Goal: Transaction & Acquisition: Purchase product/service

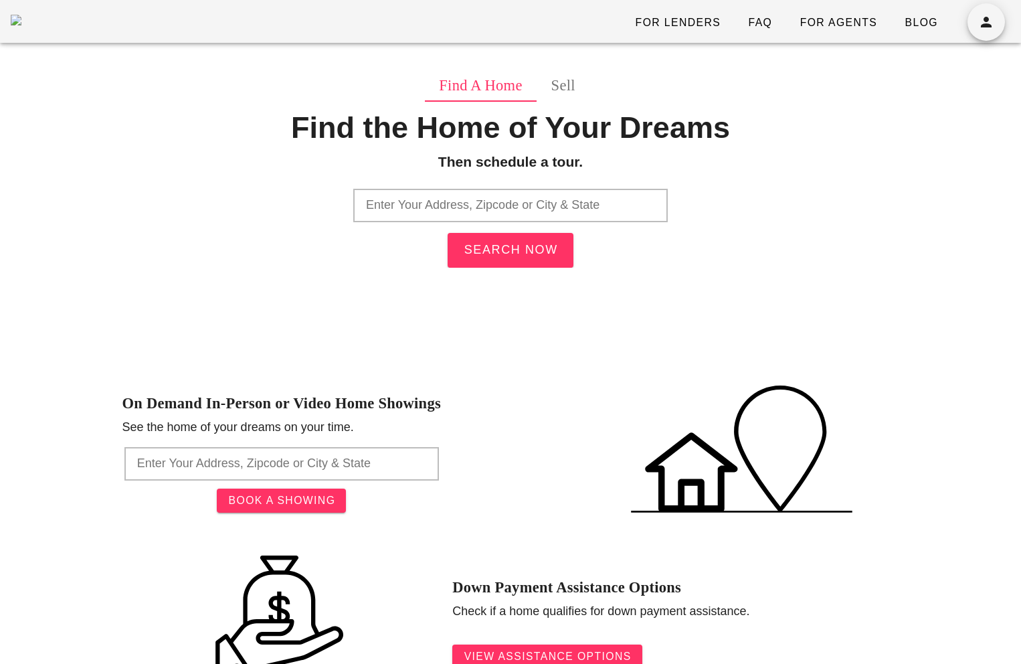
click at [490, 212] on input "text" at bounding box center [510, 205] width 314 height 33
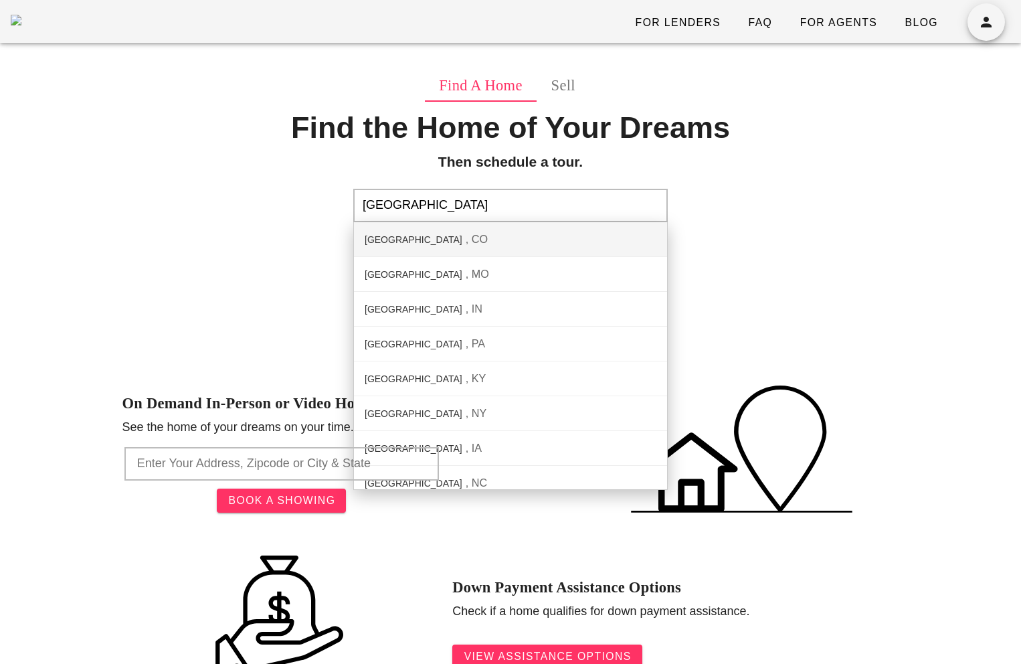
click at [504, 225] on div "Denver County CO" at bounding box center [510, 239] width 313 height 35
type input "Denver County, CO"
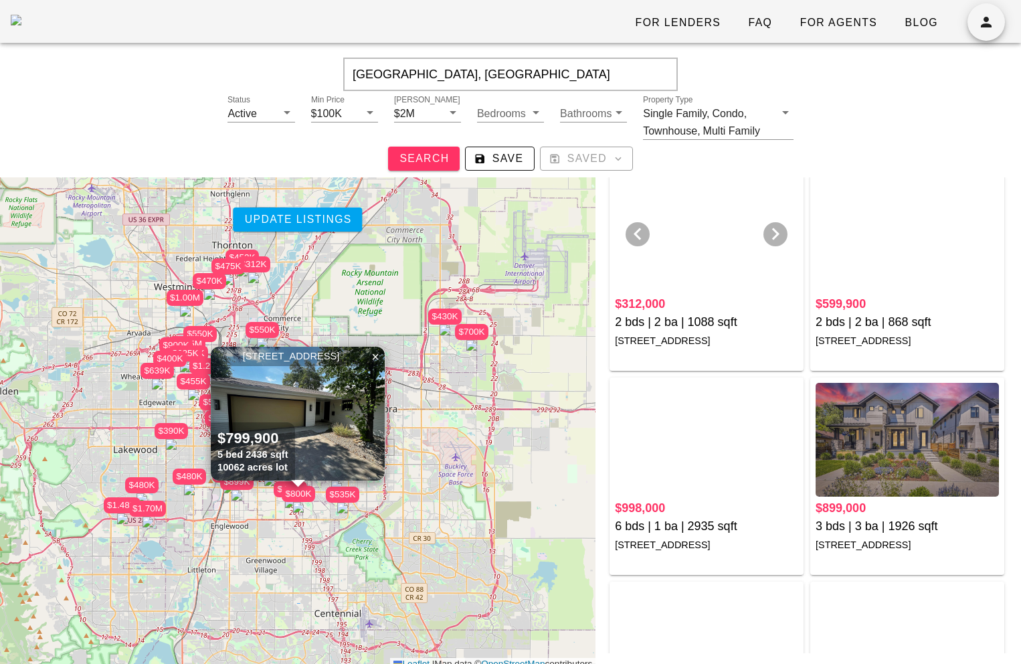
click at [733, 272] on div at bounding box center [706, 236] width 183 height 114
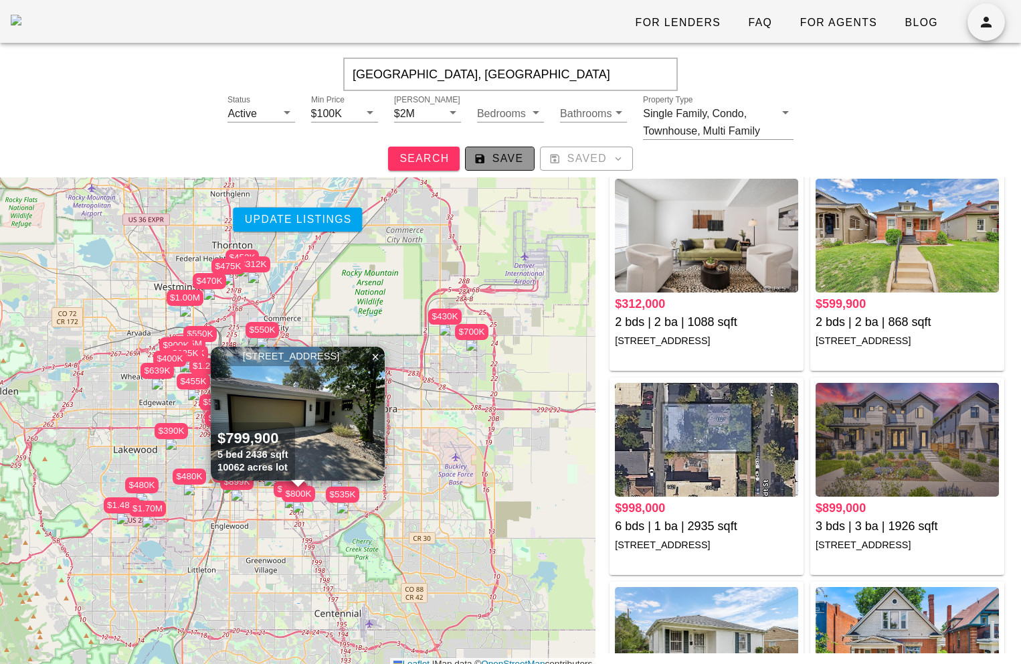
click at [516, 162] on span "Save" at bounding box center [499, 159] width 47 height 12
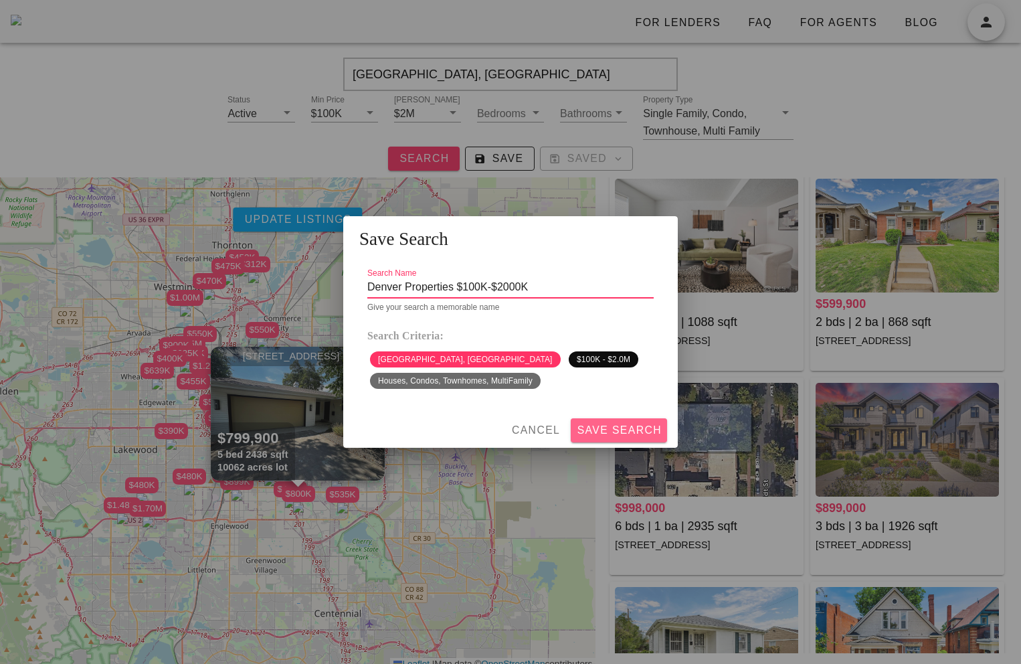
click at [621, 435] on span "Save Search" at bounding box center [619, 430] width 86 height 12
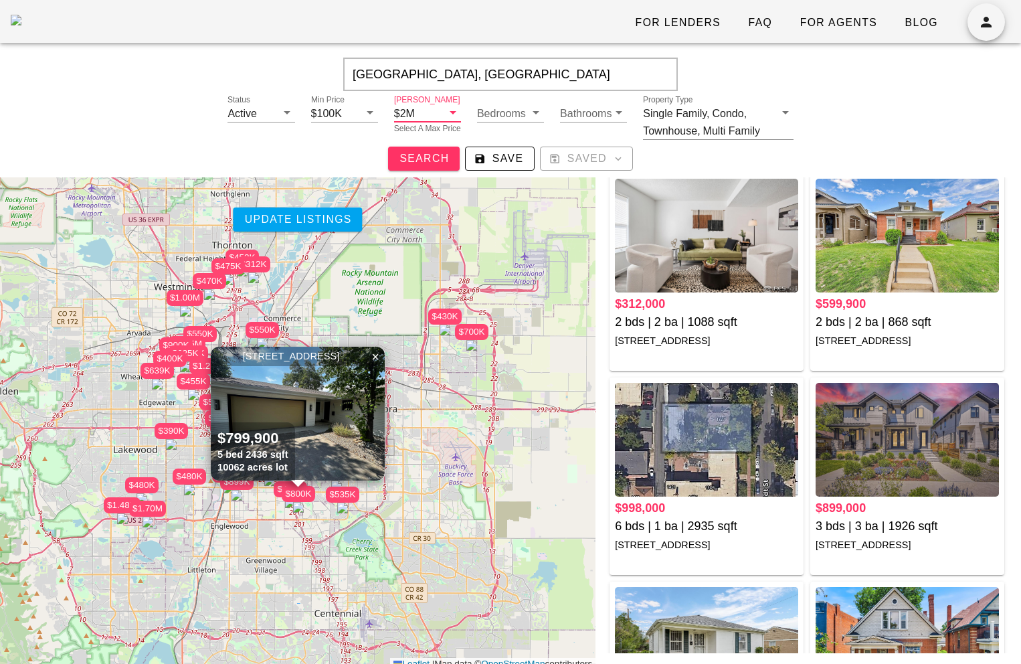
click at [418, 110] on input "Max Price" at bounding box center [430, 112] width 25 height 17
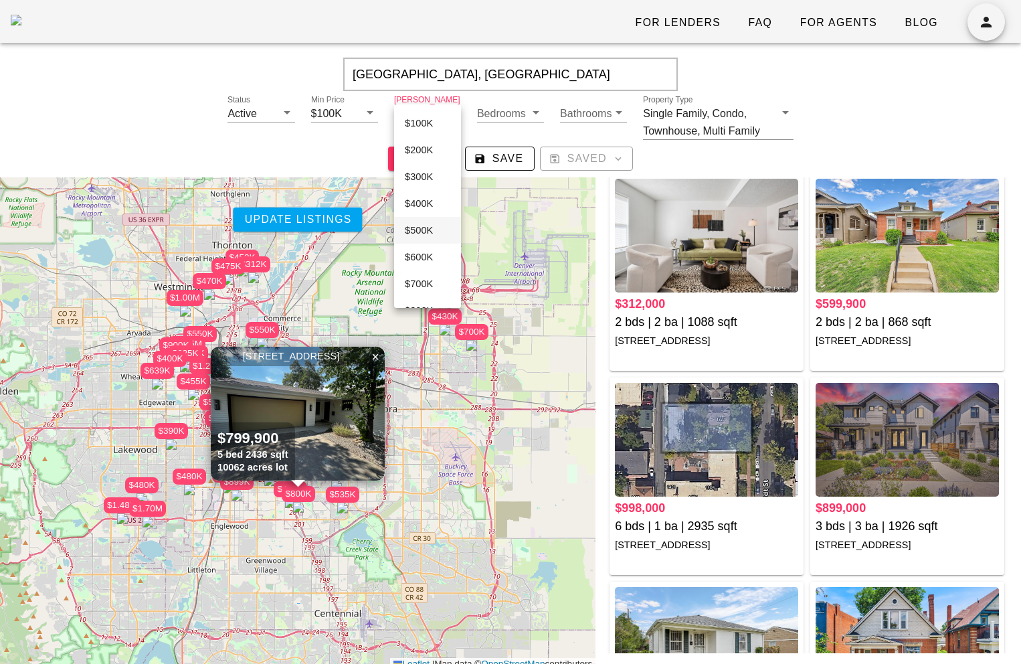
click at [422, 238] on div "$500K" at bounding box center [428, 230] width 46 height 23
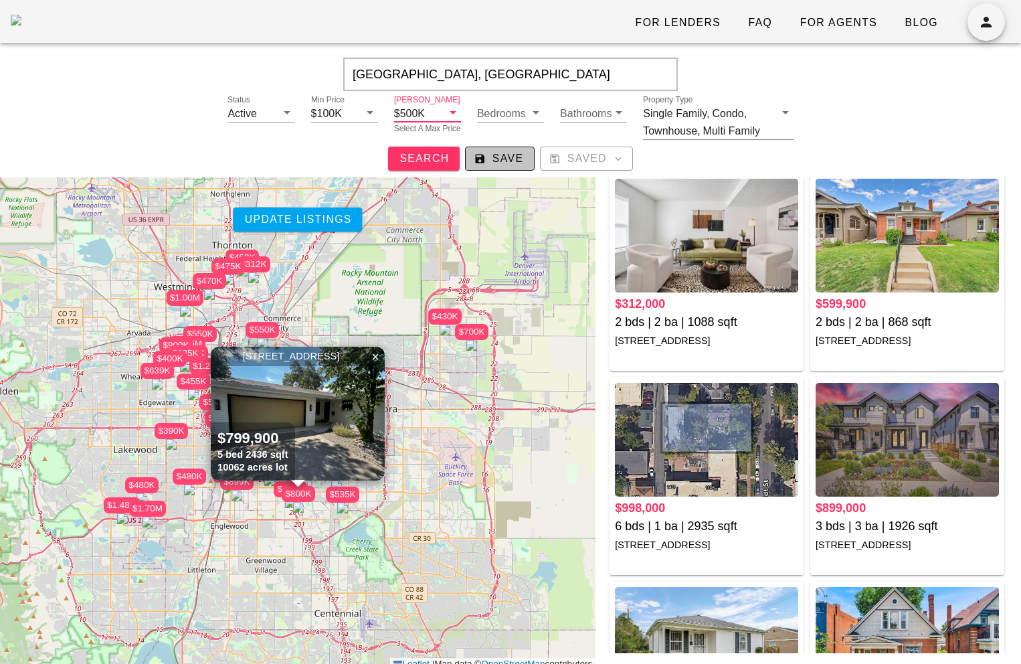
click at [506, 159] on span "Save" at bounding box center [499, 159] width 47 height 12
type input "Denver Properties $100K-$500K"
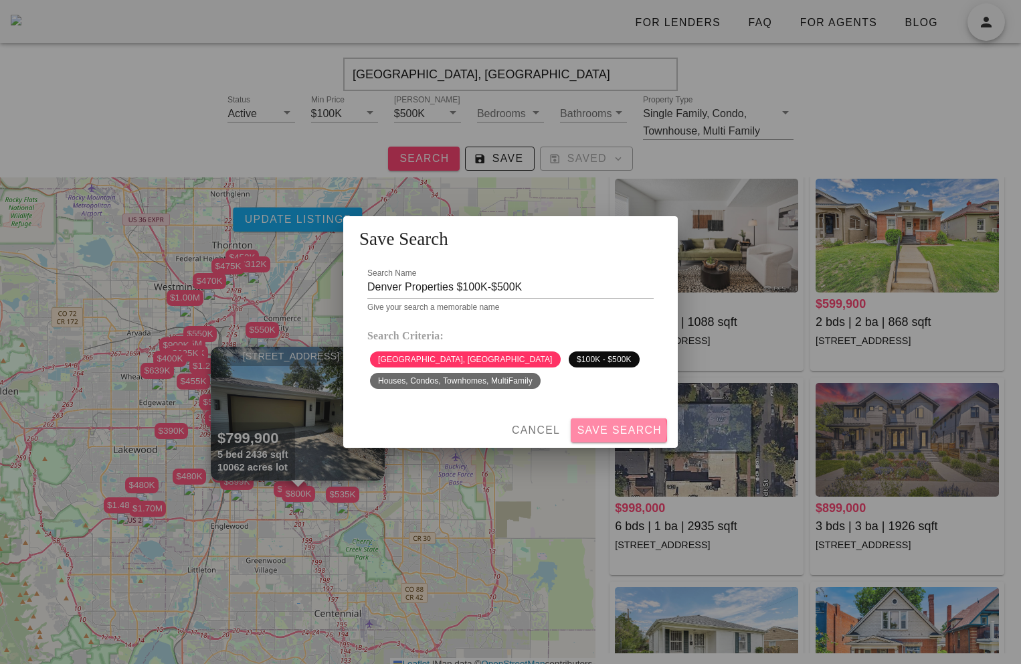
click at [631, 434] on span "Save Search" at bounding box center [619, 430] width 86 height 12
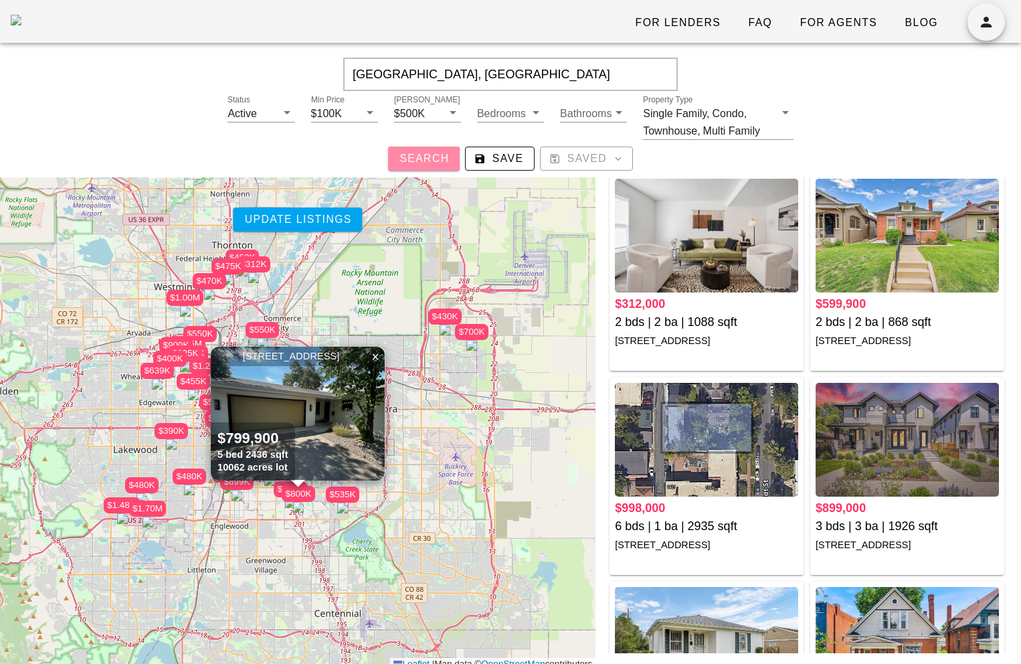
click at [433, 157] on span "Search" at bounding box center [424, 159] width 50 height 12
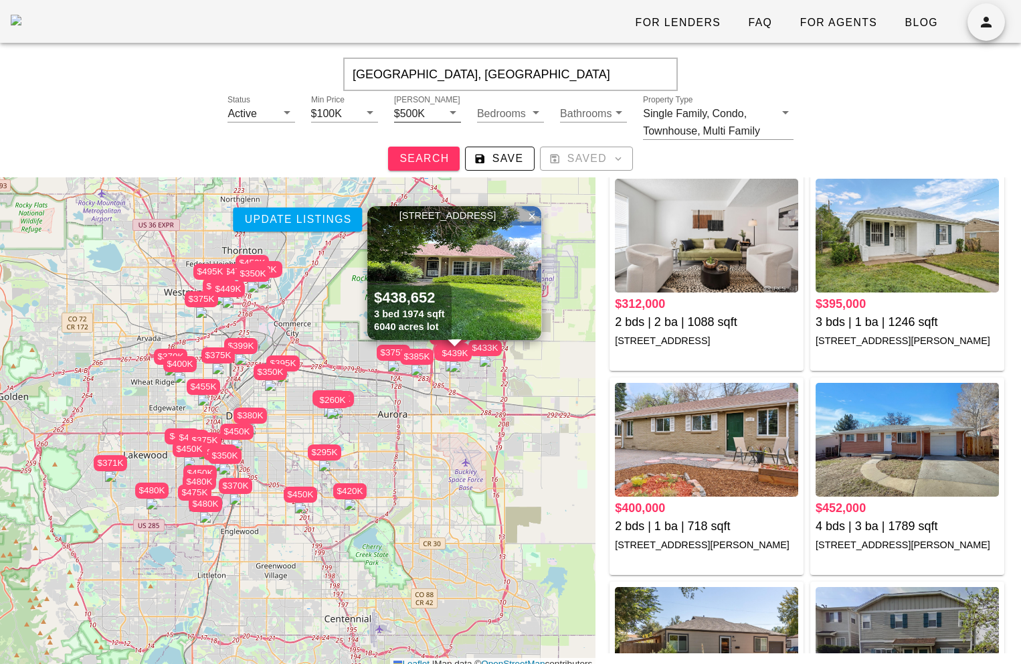
click at [430, 108] on input "Max Price" at bounding box center [435, 112] width 15 height 17
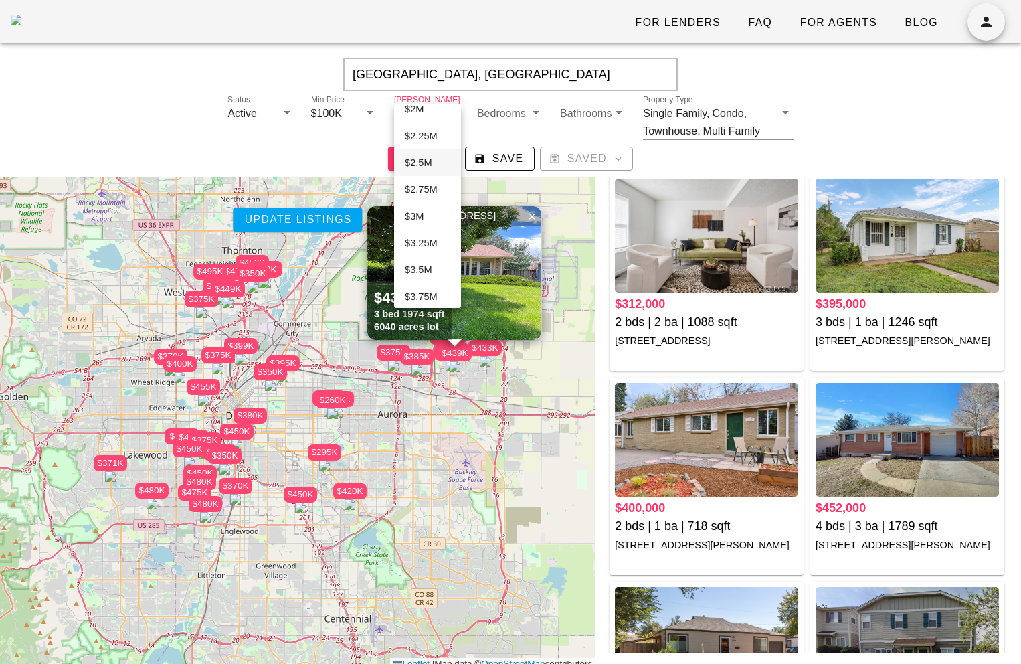
scroll to position [379, 0]
click at [425, 175] on div "$2.75M" at bounding box center [428, 172] width 46 height 12
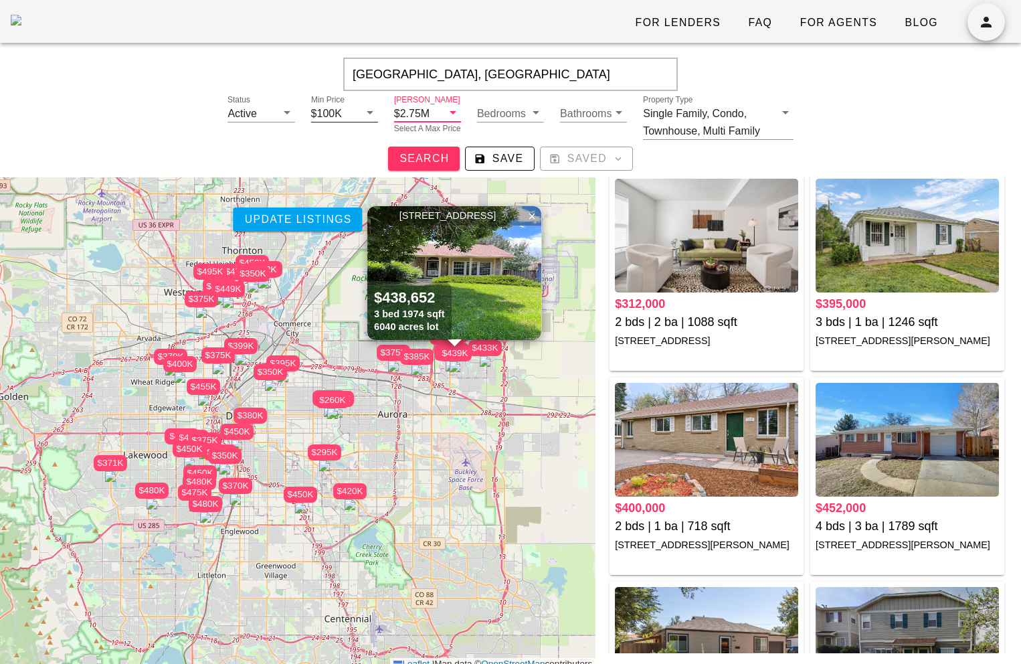
click at [331, 108] on div "$100K" at bounding box center [326, 114] width 31 height 12
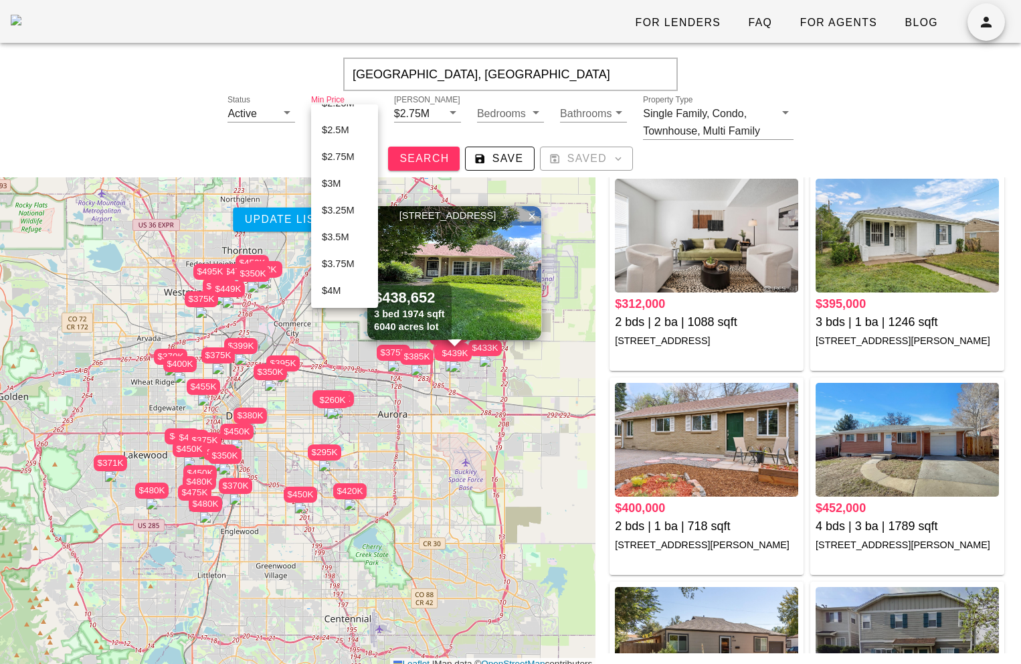
scroll to position [296, 0]
click at [342, 120] on div "$1.5M" at bounding box center [345, 122] width 46 height 12
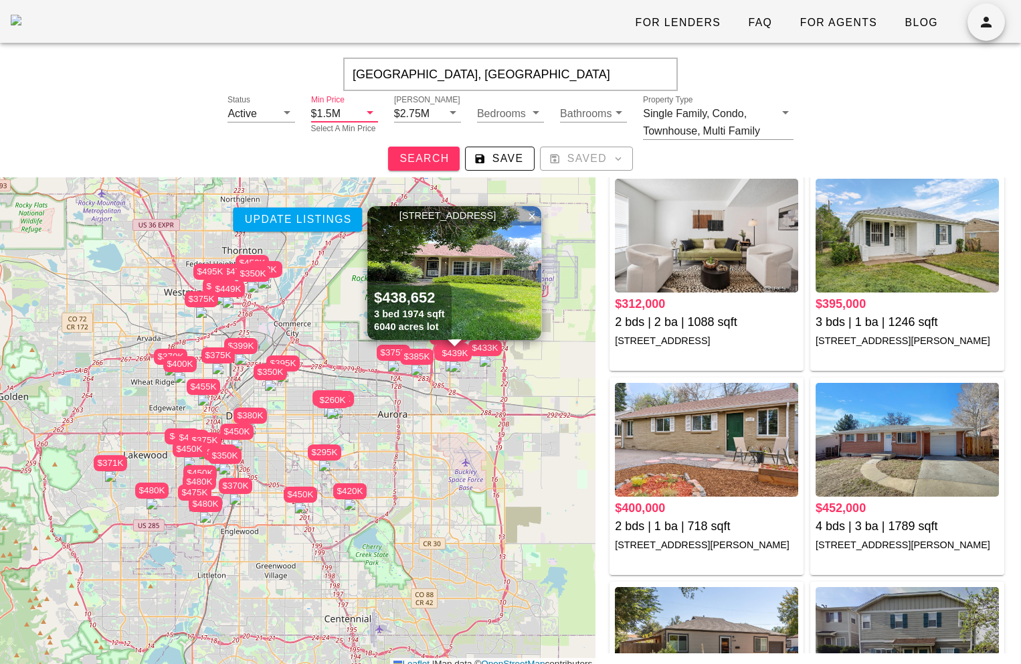
scroll to position [0, 0]
click at [501, 159] on span "Save" at bounding box center [499, 159] width 47 height 12
type input "Denver Properties $1500K-$2750K"
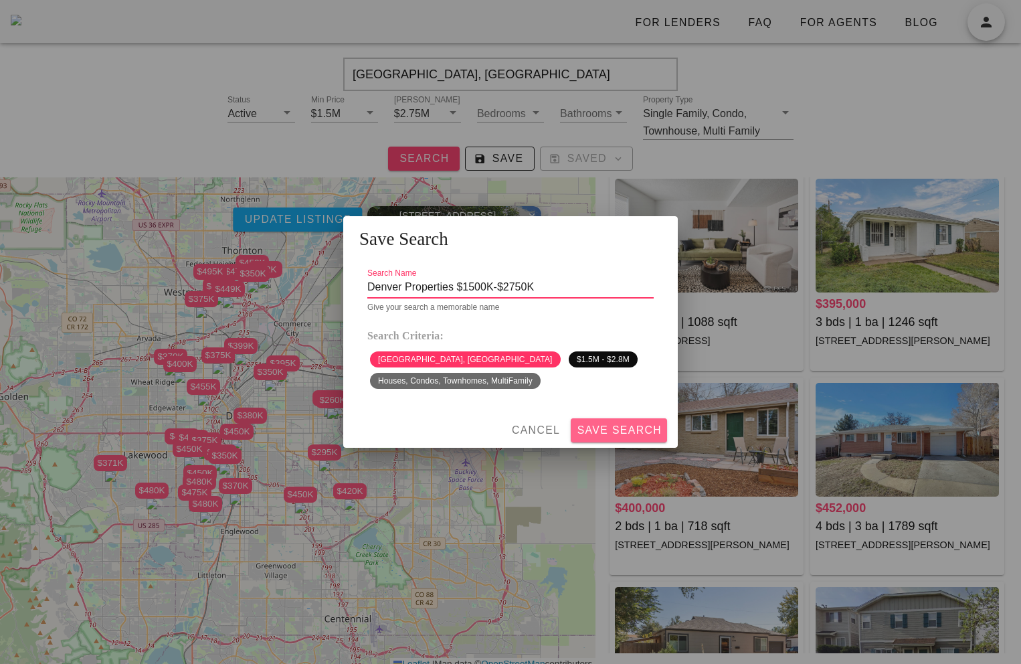
click at [624, 428] on span "Save Search" at bounding box center [619, 430] width 86 height 12
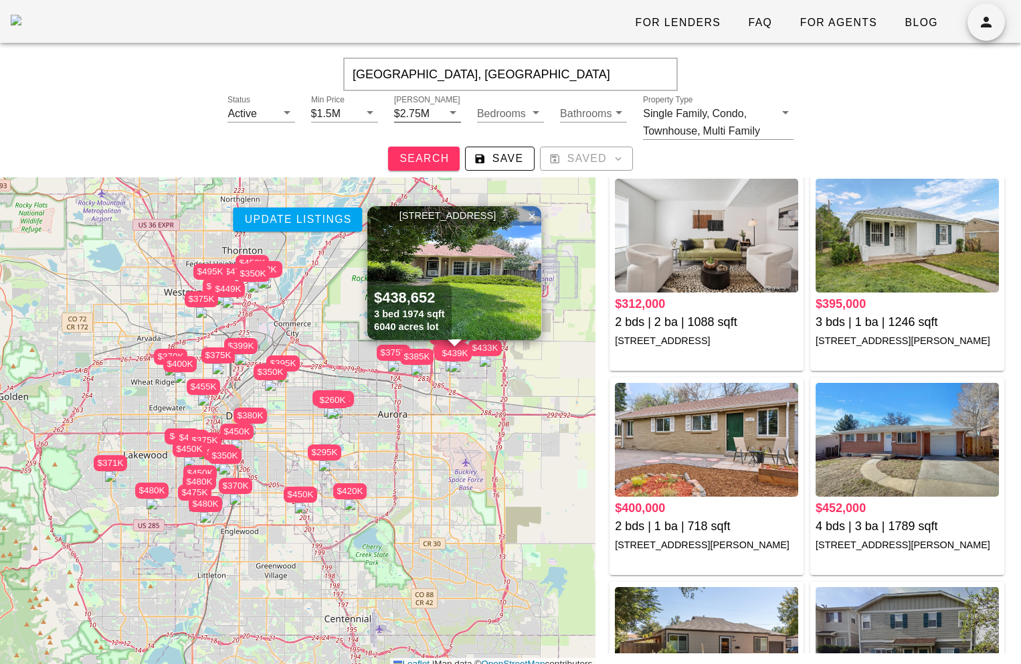
click at [420, 118] on div "$2.75M" at bounding box center [411, 114] width 35 height 12
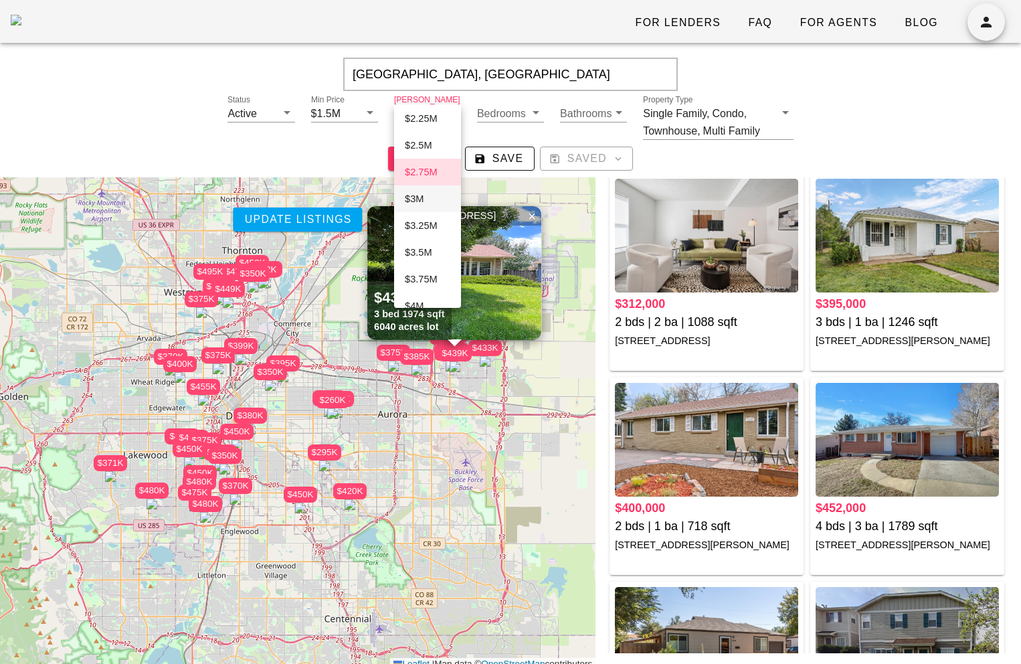
click at [424, 200] on div "$3M" at bounding box center [428, 199] width 46 height 12
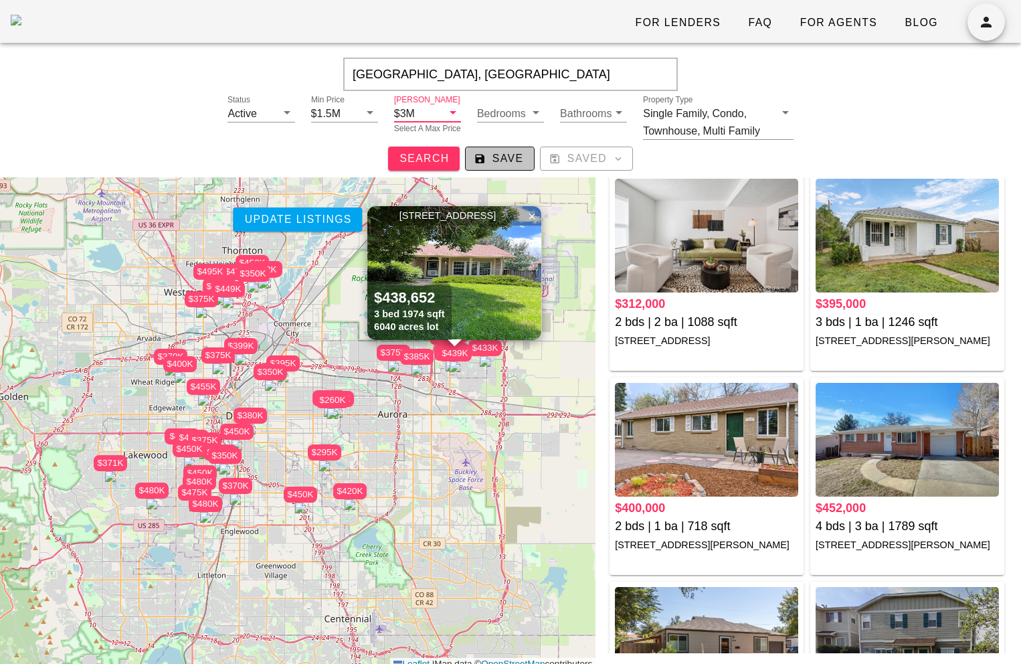
click at [495, 155] on span "Save" at bounding box center [499, 159] width 47 height 12
type input "Denver Properties $1500K-$3000K"
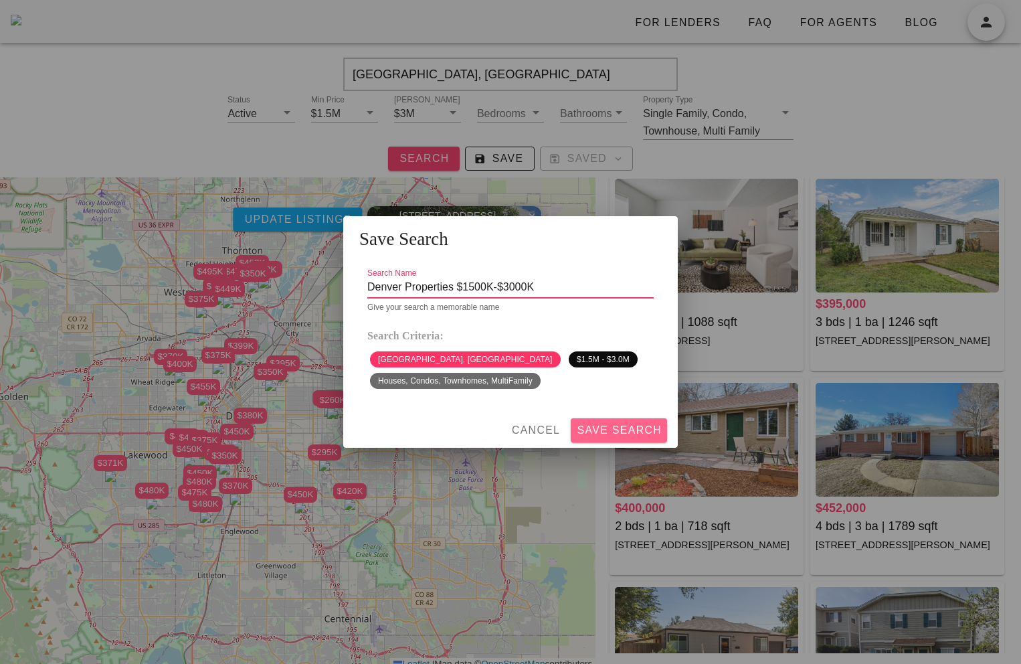
click at [624, 425] on span "Save Search" at bounding box center [619, 430] width 86 height 12
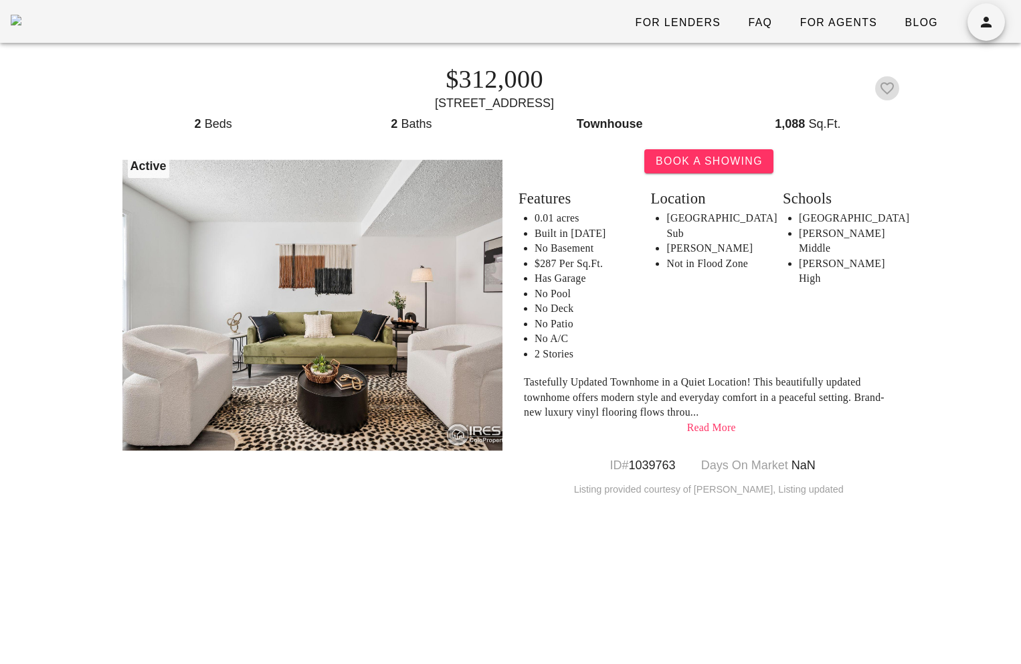
click at [889, 90] on icon "button" at bounding box center [887, 88] width 16 height 16
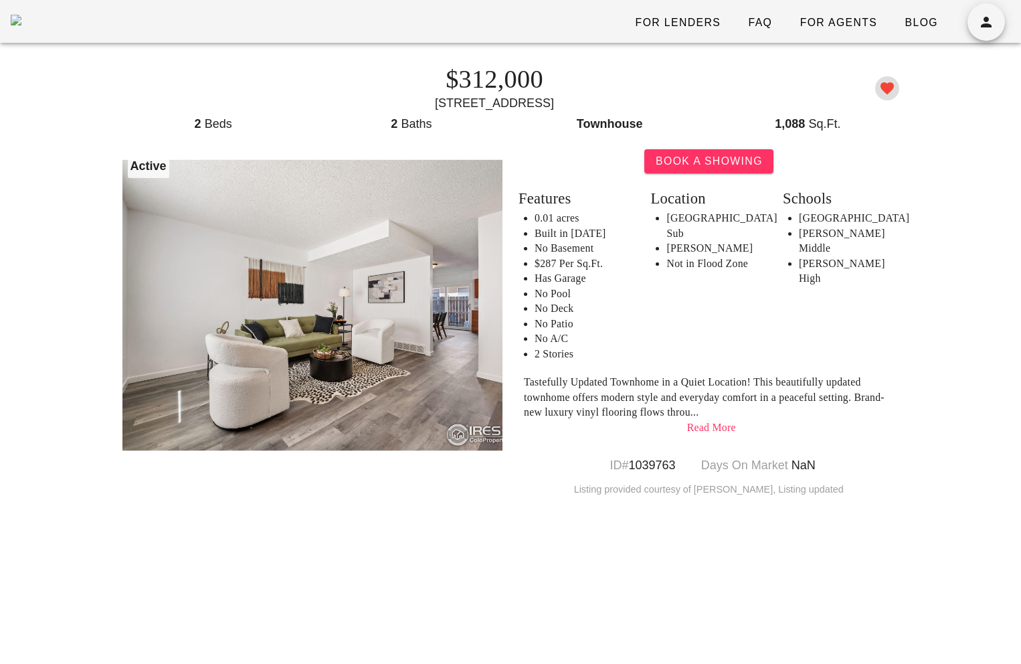
click at [889, 90] on icon "button" at bounding box center [887, 88] width 16 height 16
click at [885, 90] on icon "button" at bounding box center [887, 88] width 16 height 16
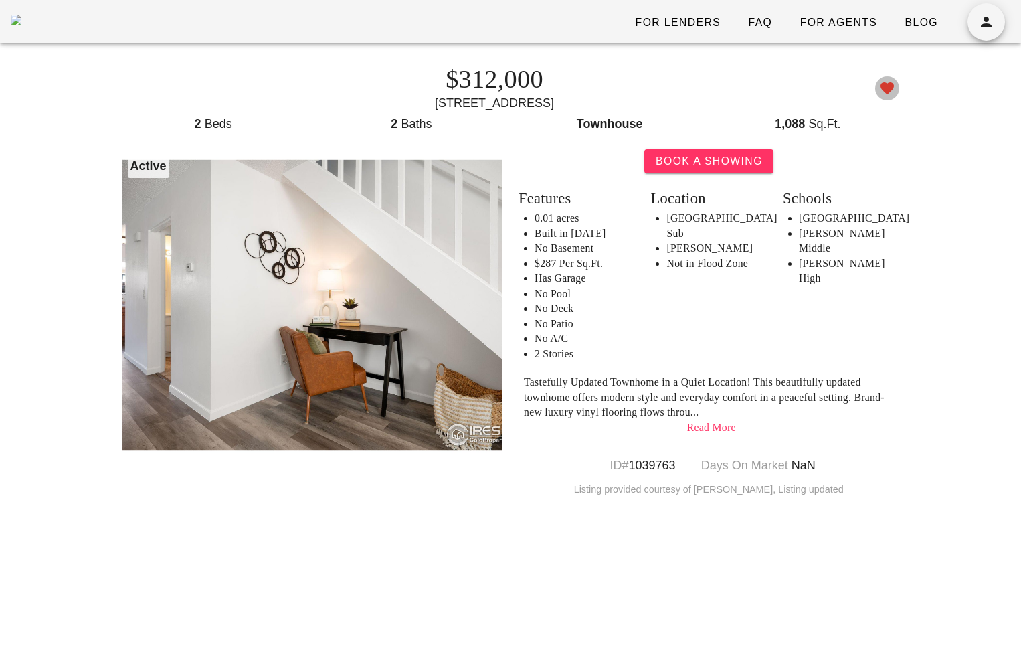
click at [891, 92] on icon "button" at bounding box center [887, 88] width 16 height 16
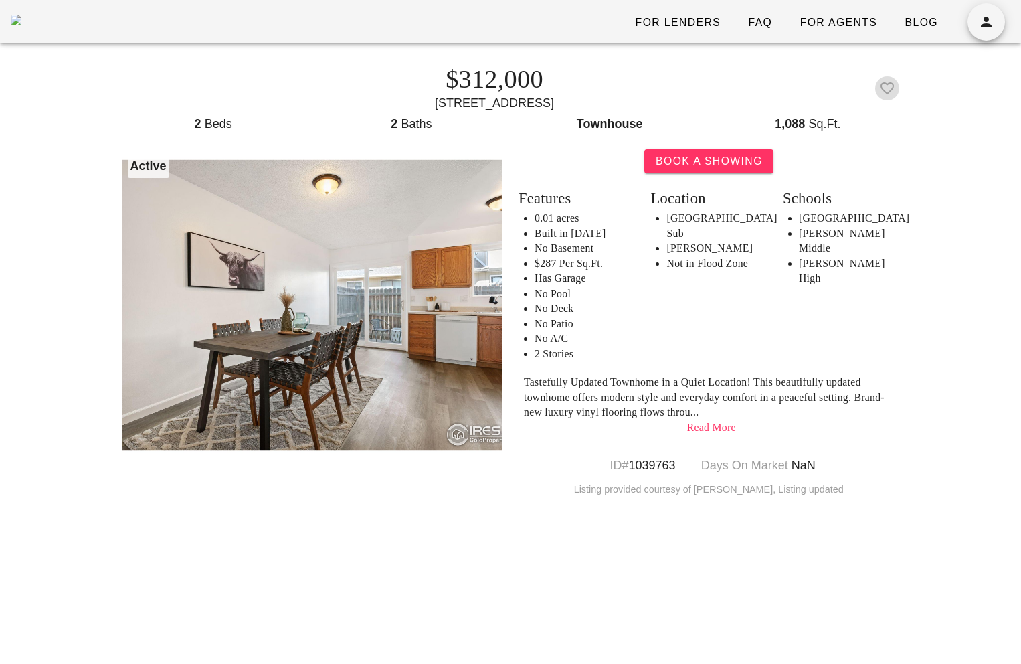
click at [889, 85] on icon "button" at bounding box center [887, 88] width 16 height 16
